Goal: Find specific page/section

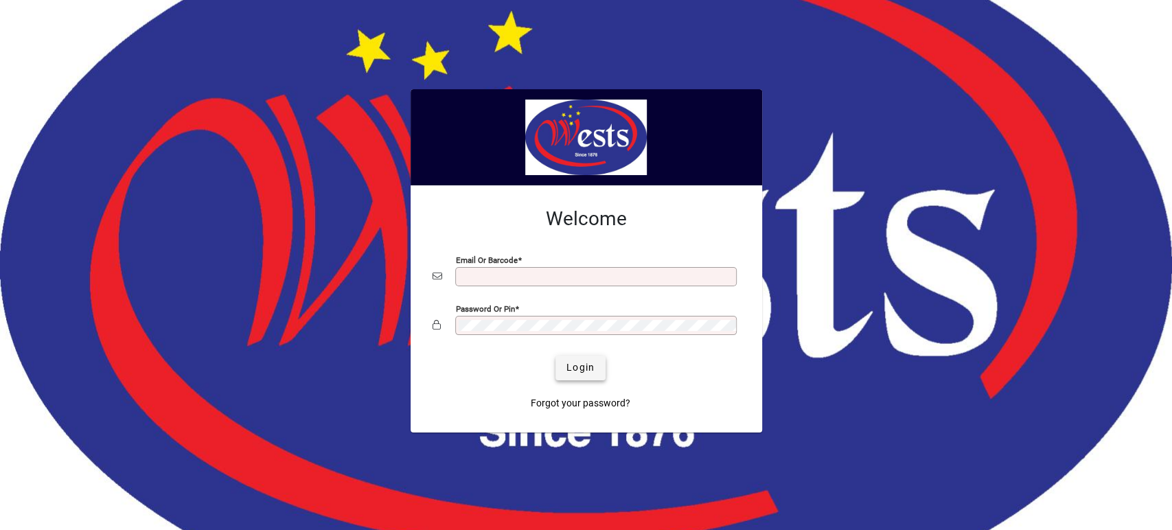
type input "**********"
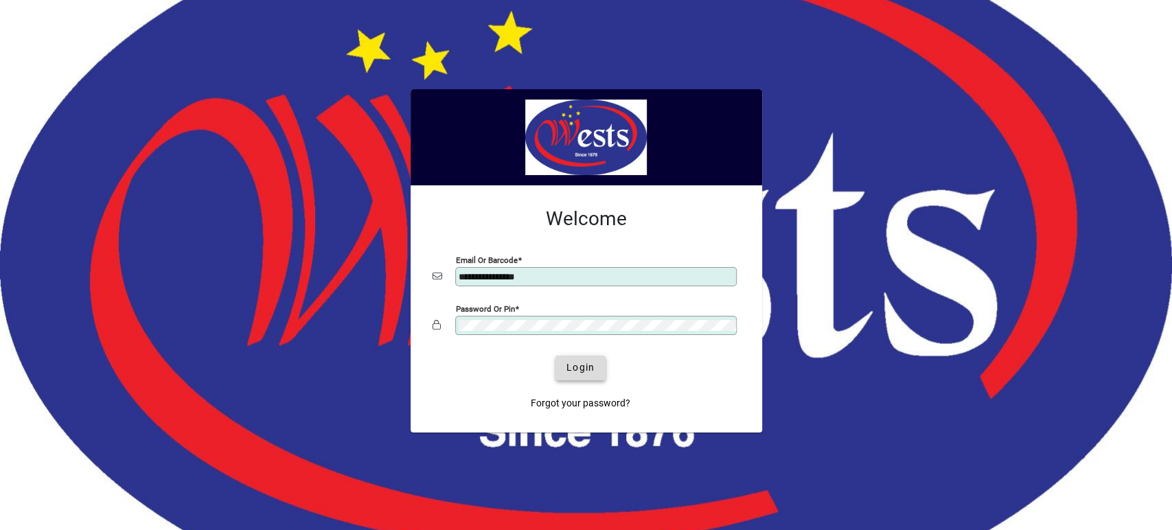
click at [573, 367] on span "Login" at bounding box center [580, 367] width 28 height 14
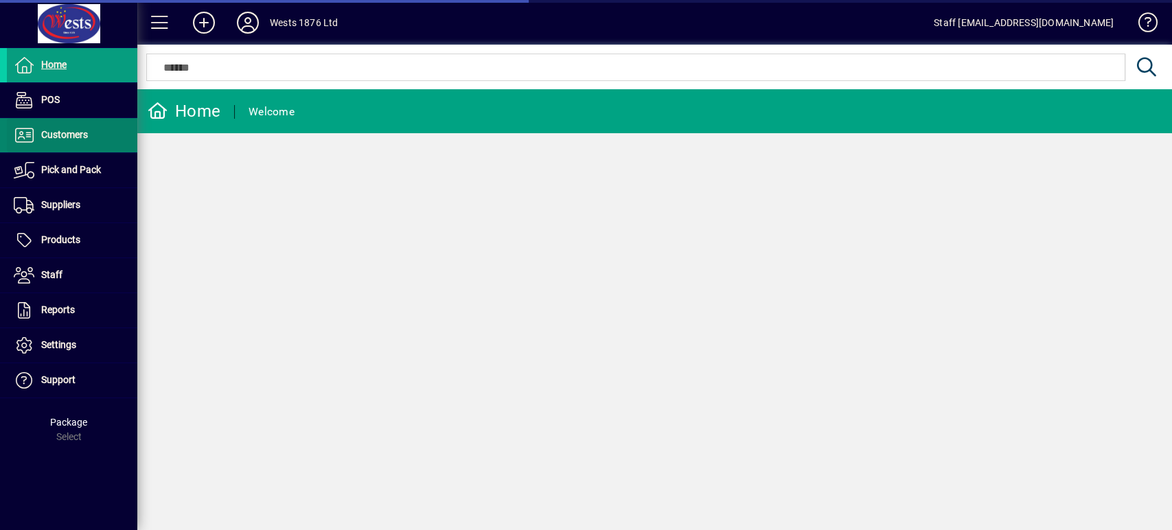
click at [110, 131] on span at bounding box center [72, 135] width 130 height 33
